Goal: Transaction & Acquisition: Purchase product/service

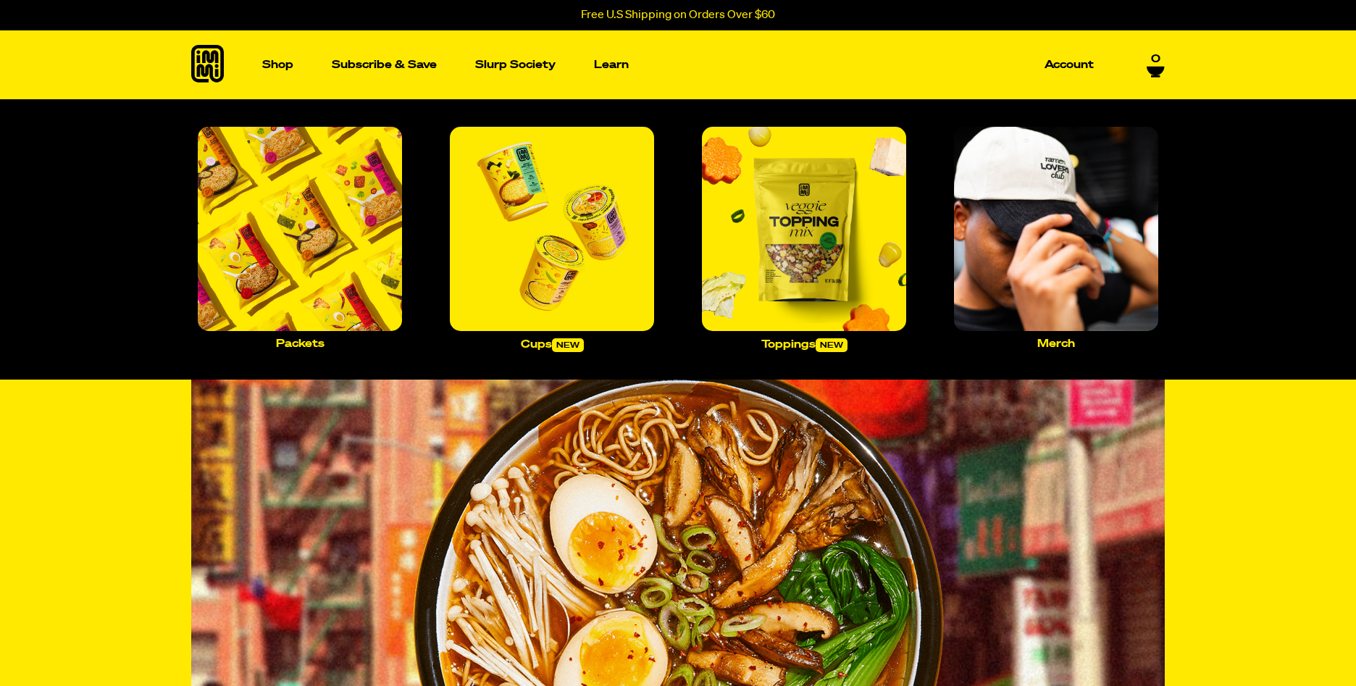
click at [284, 64] on p "Shop" at bounding box center [277, 64] width 31 height 11
click at [370, 264] on img "Main navigation" at bounding box center [300, 229] width 204 height 204
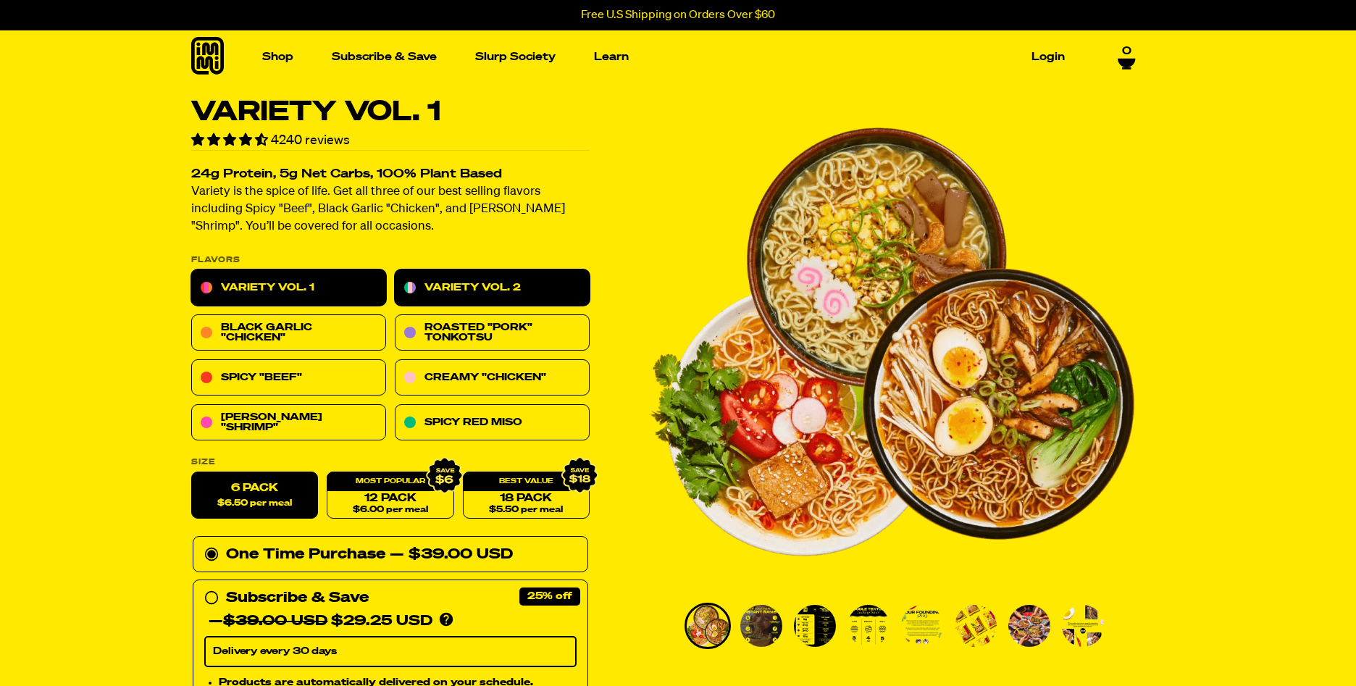
click at [488, 282] on link "Variety Vol. 2" at bounding box center [492, 288] width 195 height 36
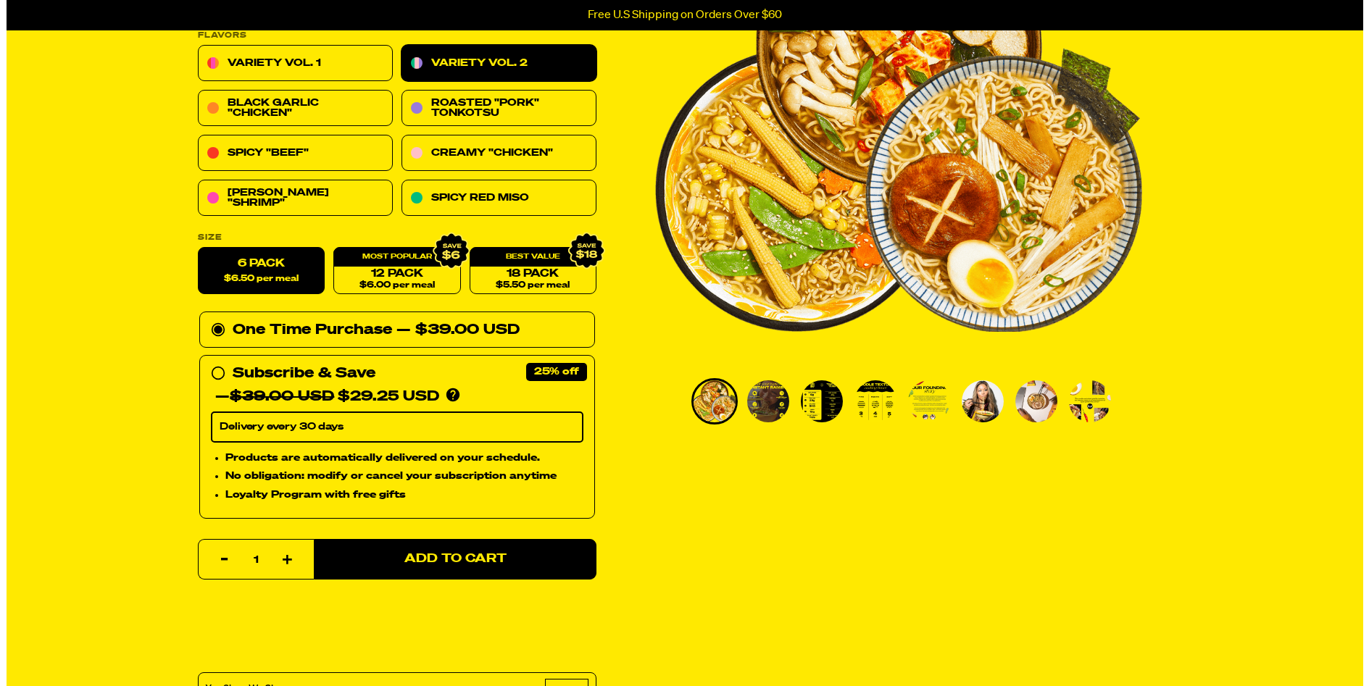
scroll to position [336, 0]
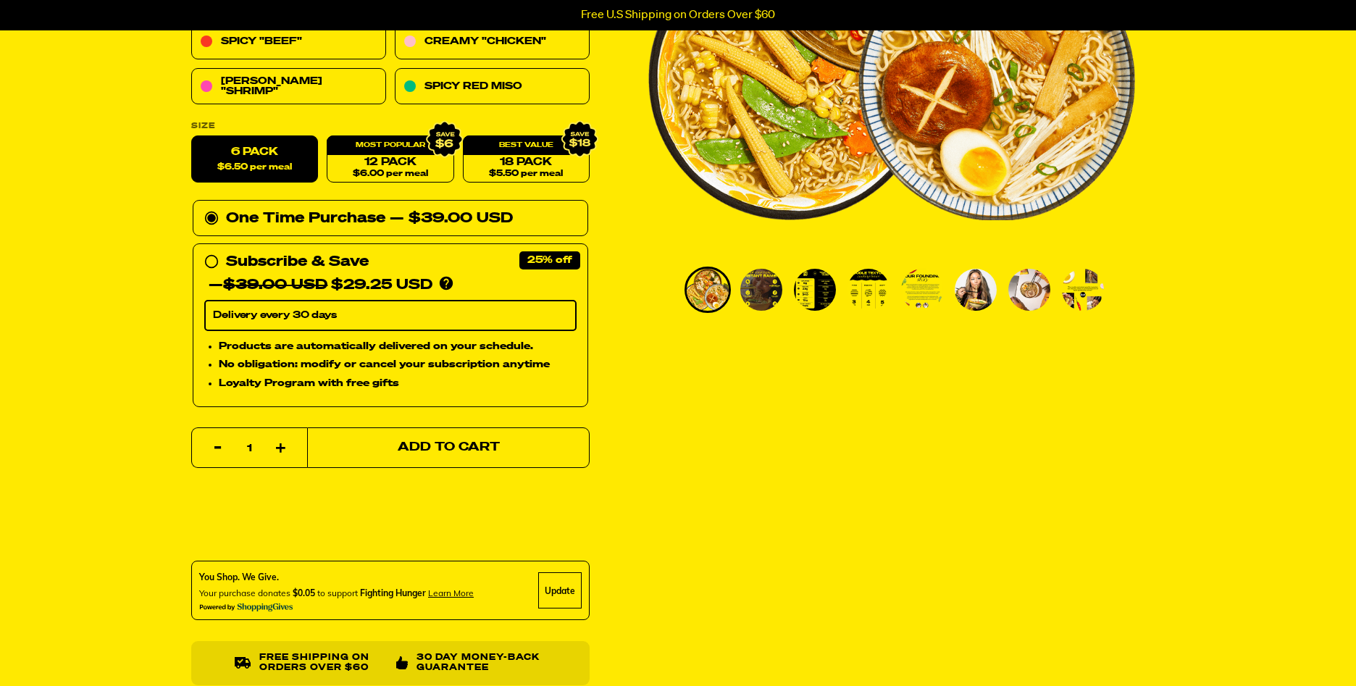
click at [454, 450] on span "Add to Cart" at bounding box center [449, 448] width 102 height 12
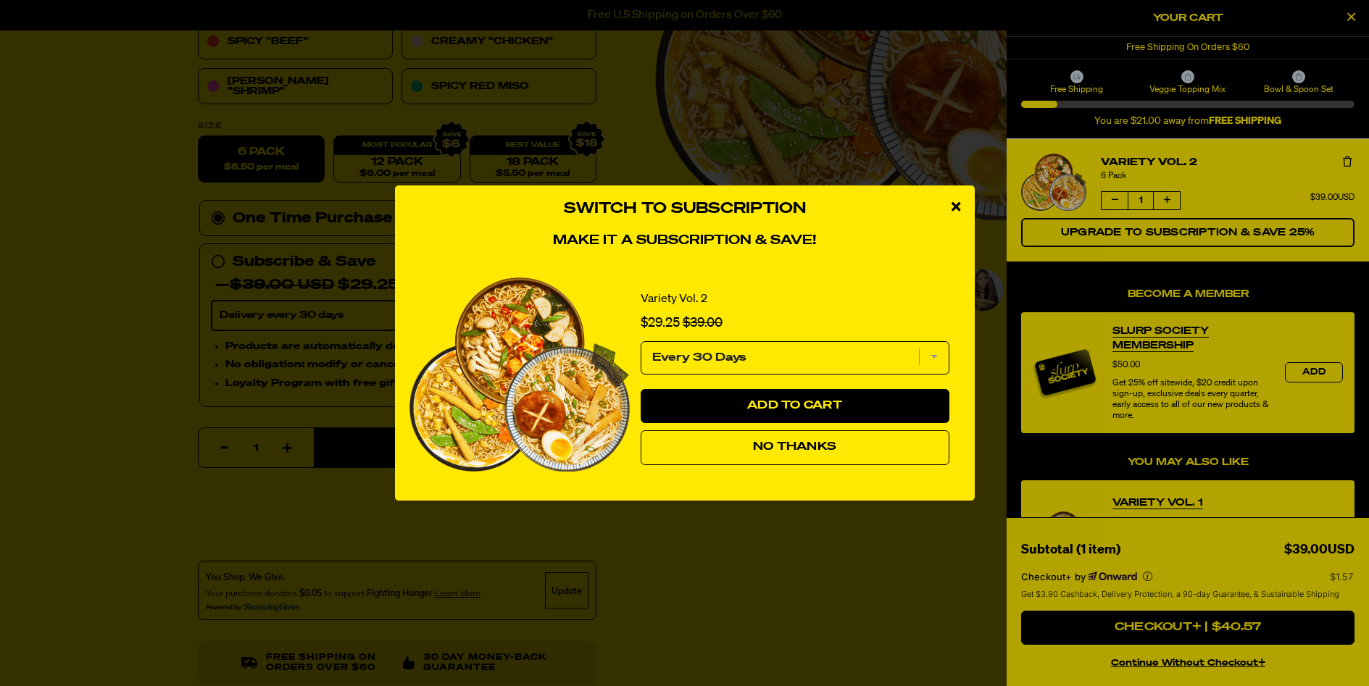
click at [802, 438] on button "No Thanks" at bounding box center [795, 447] width 309 height 35
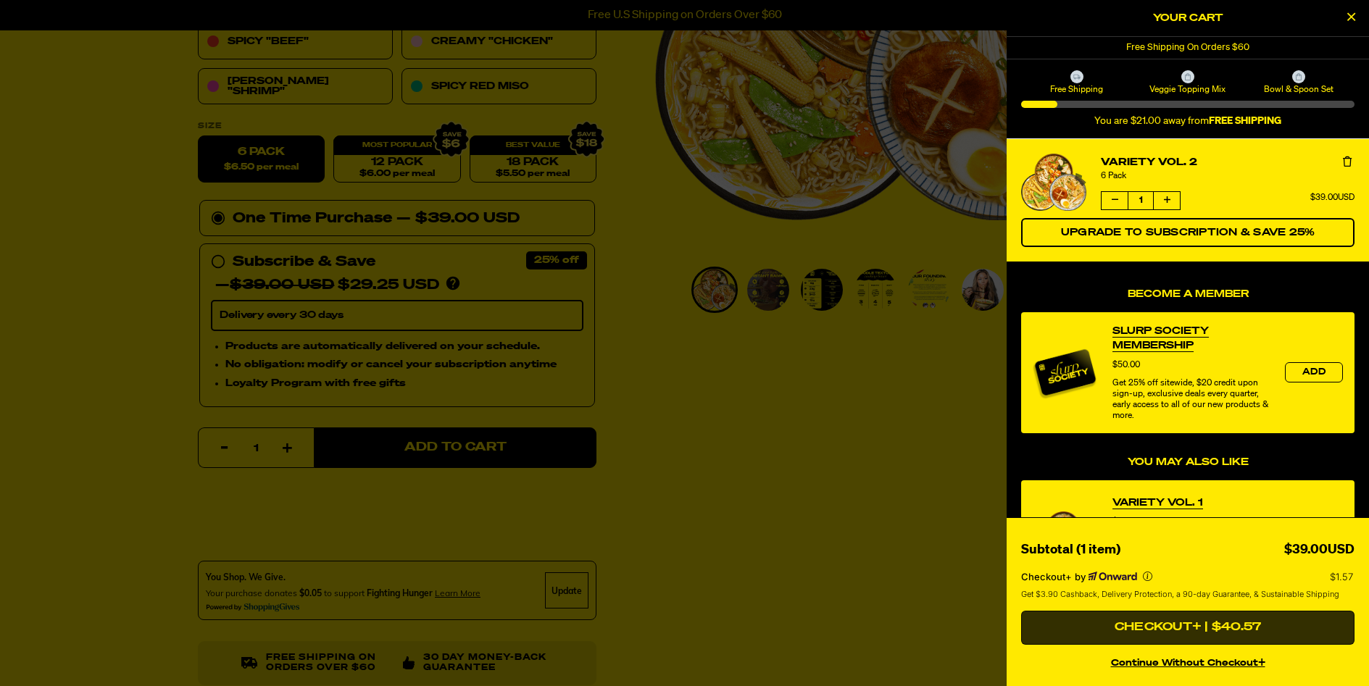
click at [1175, 625] on button "Checkout+ | $40.57" at bounding box center [1187, 628] width 333 height 35
